Goal: Task Accomplishment & Management: Manage account settings

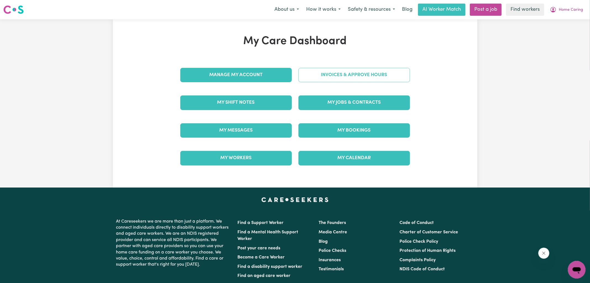
click at [336, 77] on div "Invoices & Approve Hours" at bounding box center [354, 75] width 118 height 28
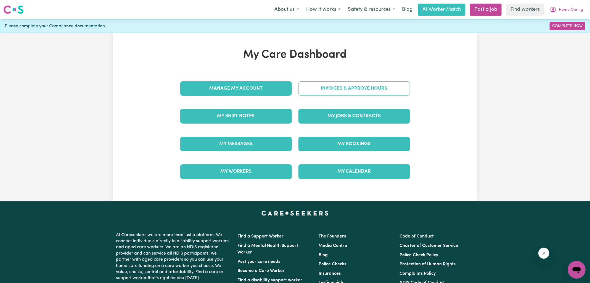
click at [325, 89] on link "Invoices & Approve Hours" at bounding box center [355, 88] width 112 height 14
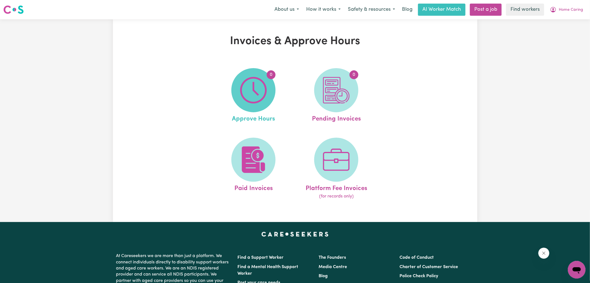
click at [259, 91] on img at bounding box center [253, 90] width 27 height 27
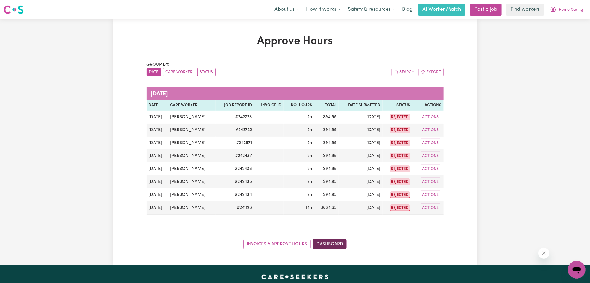
click at [339, 241] on link "Dashboard" at bounding box center [330, 244] width 34 height 10
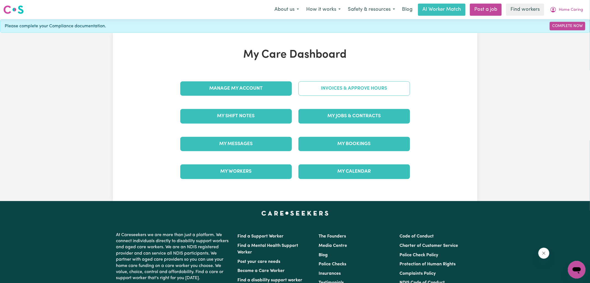
click at [351, 87] on link "Invoices & Approve Hours" at bounding box center [355, 88] width 112 height 14
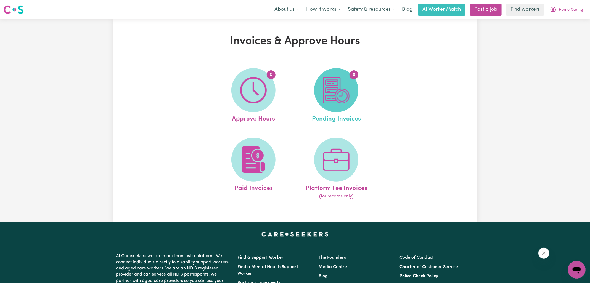
click at [344, 99] on img at bounding box center [336, 90] width 27 height 27
